Goal: Find specific page/section: Find specific page/section

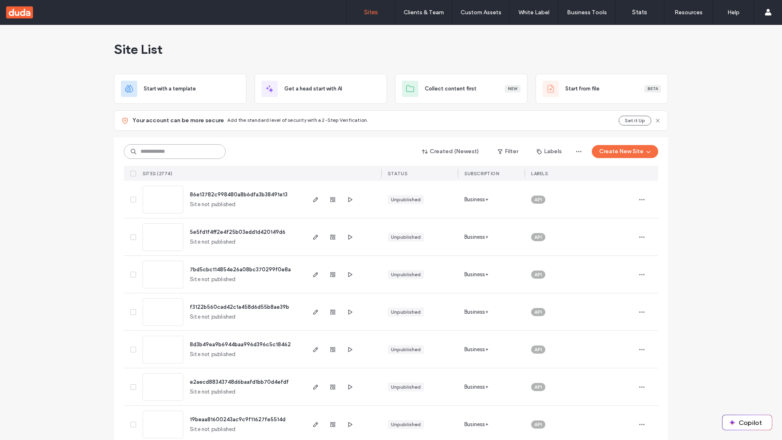
click at [172, 152] on input at bounding box center [175, 151] width 102 height 15
type input "**********"
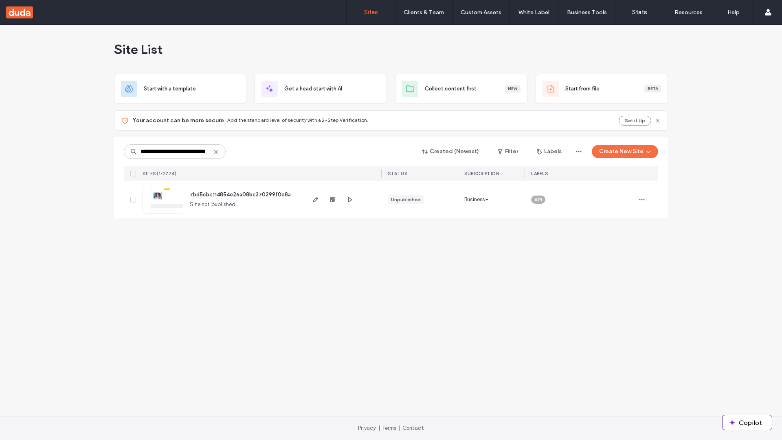
click at [241, 194] on span "7bd5cbc114854e26a08bc370299f0e8a" at bounding box center [240, 194] width 101 height 6
